Goal: Navigation & Orientation: Find specific page/section

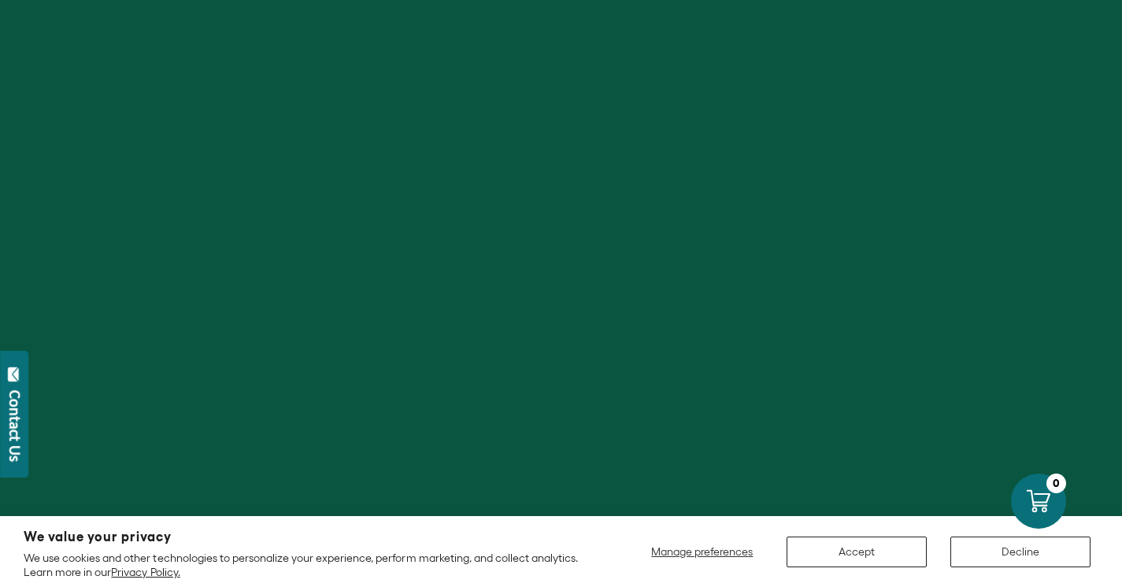
click at [867, 555] on button "Accept" at bounding box center [857, 551] width 140 height 31
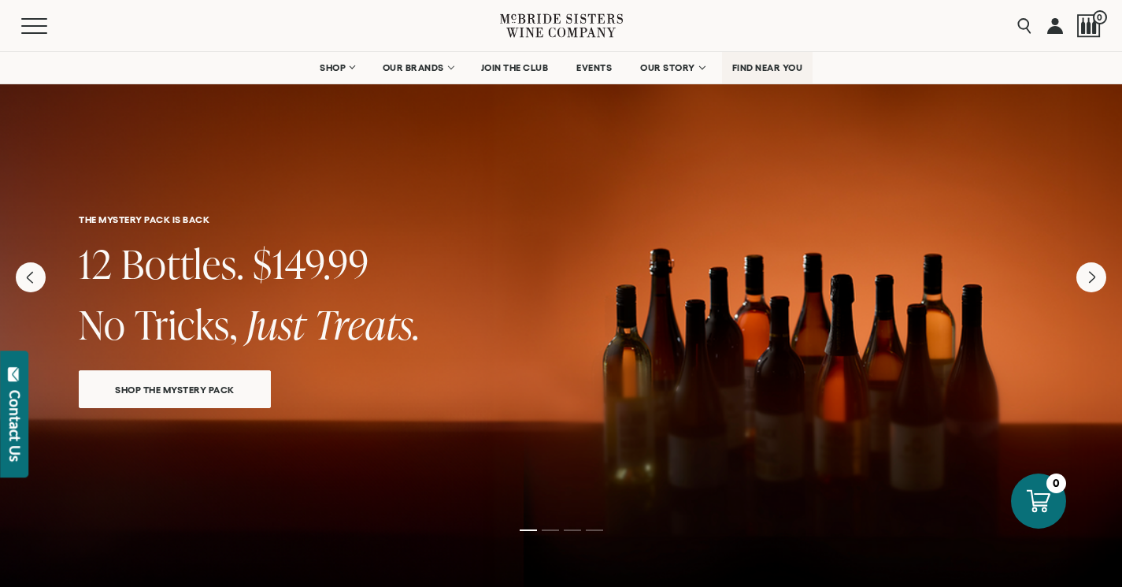
click at [781, 62] on span "FIND NEAR YOU" at bounding box center [767, 67] width 71 height 11
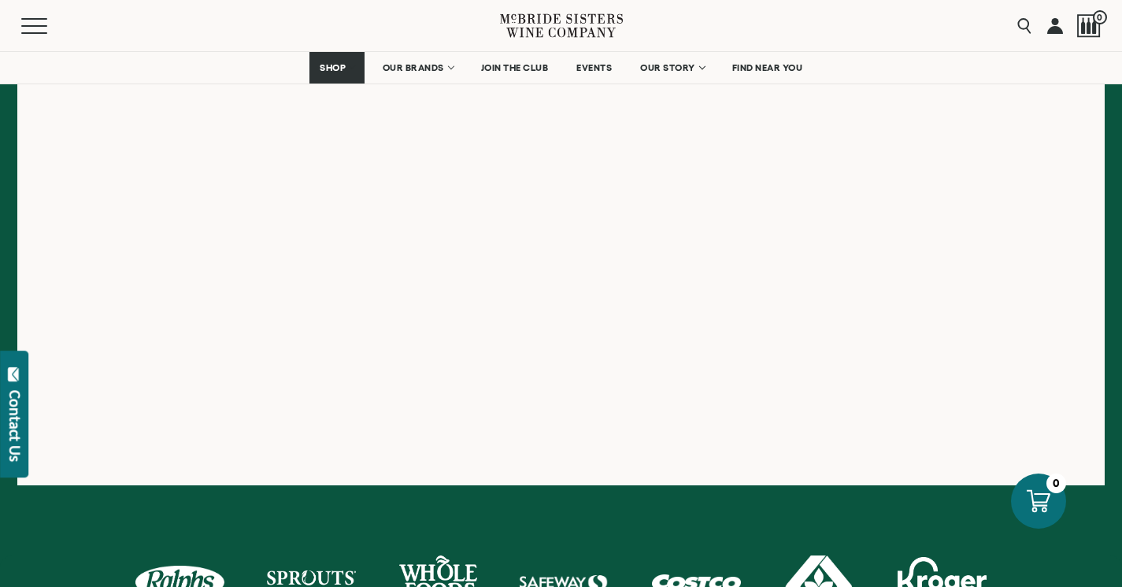
scroll to position [461, 0]
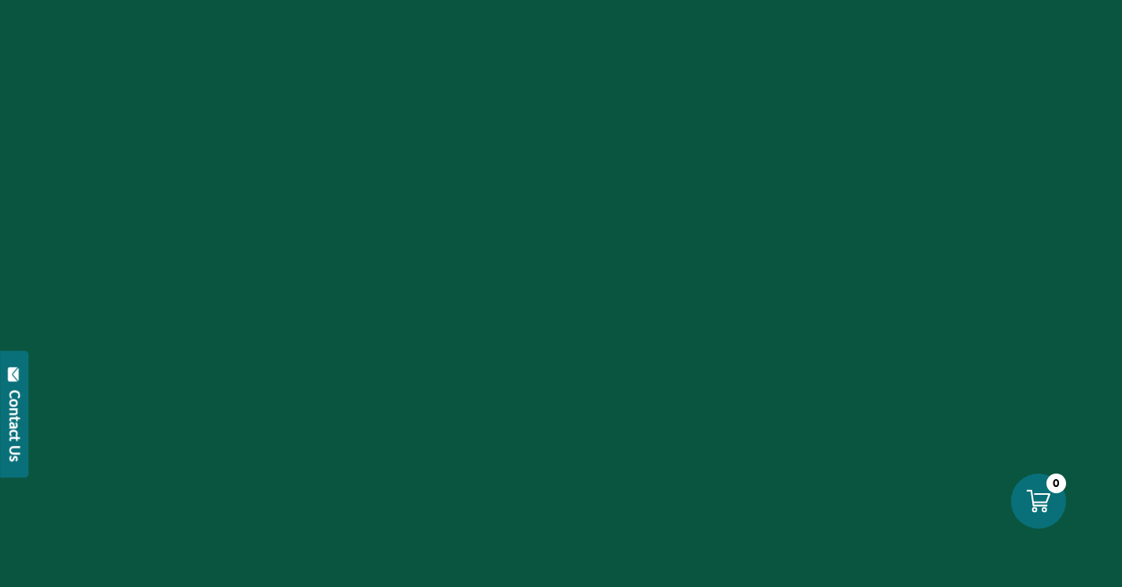
scroll to position [120, 0]
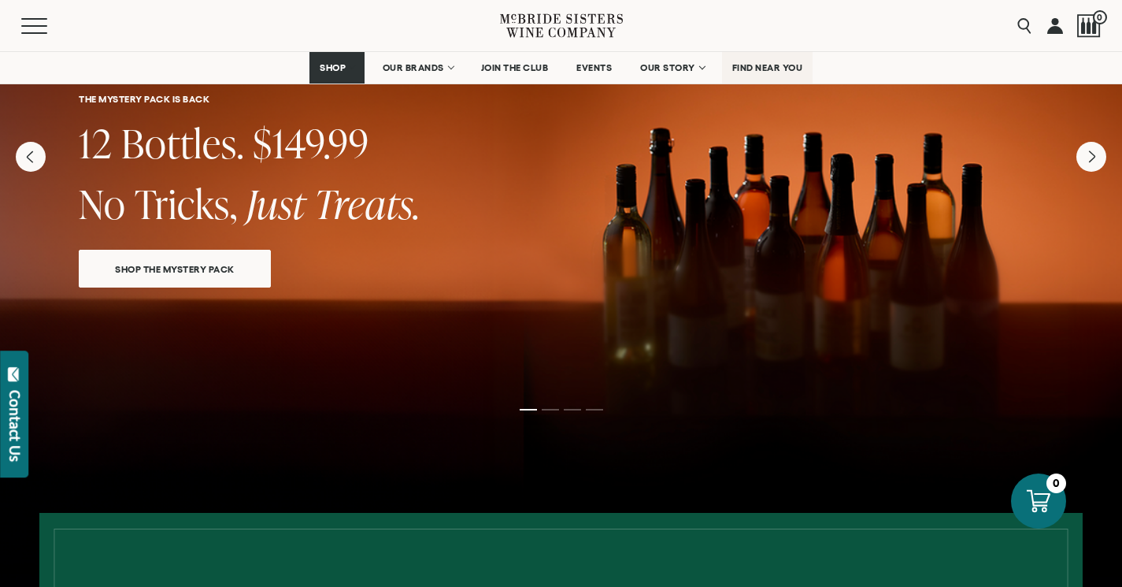
click at [772, 63] on span "FIND NEAR YOU" at bounding box center [767, 67] width 71 height 11
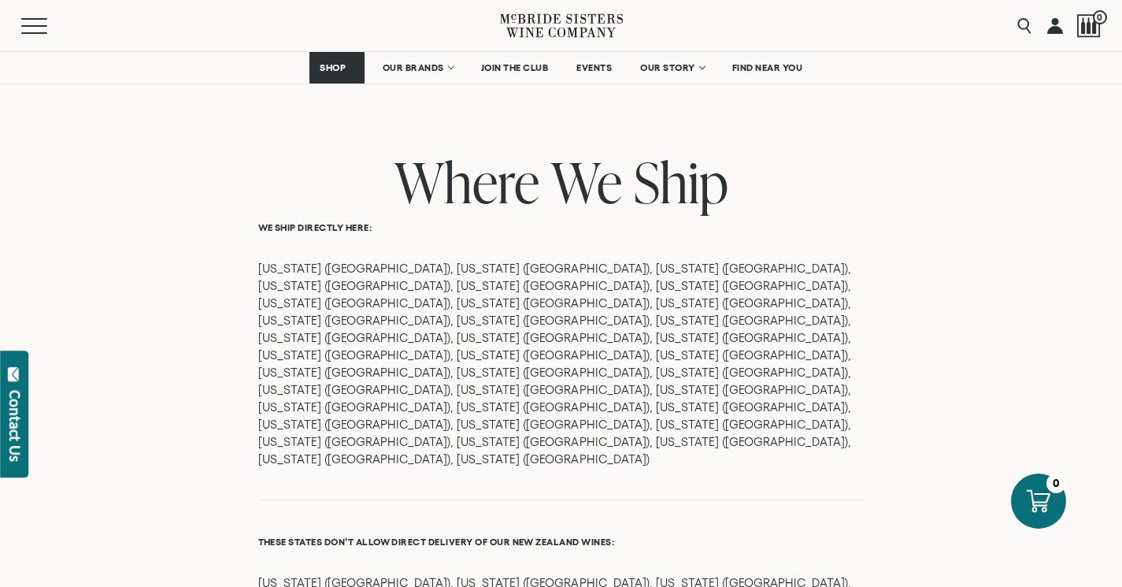
scroll to position [1223, 0]
